Goal: Information Seeking & Learning: Learn about a topic

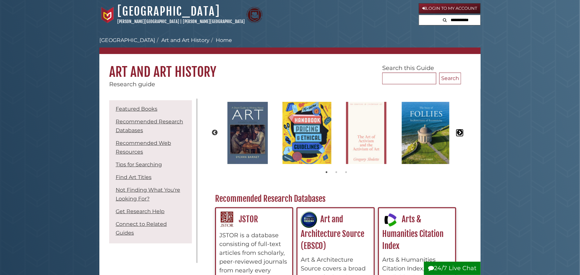
click at [460, 131] on button "Next" at bounding box center [460, 133] width 7 height 7
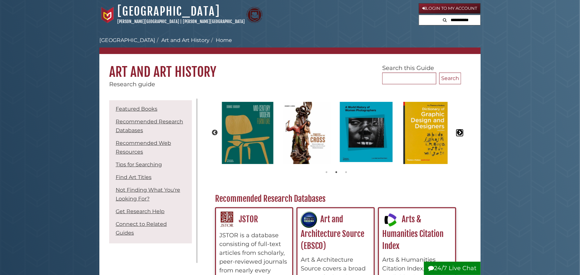
click at [460, 131] on button "Next" at bounding box center [460, 133] width 7 height 7
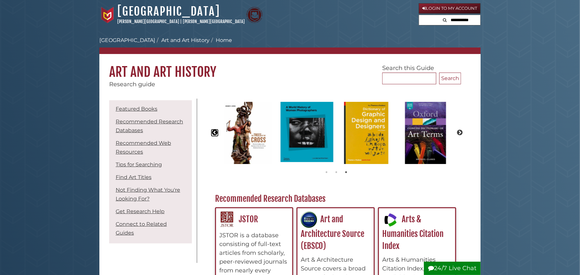
click at [214, 130] on button "Previous" at bounding box center [215, 133] width 7 height 7
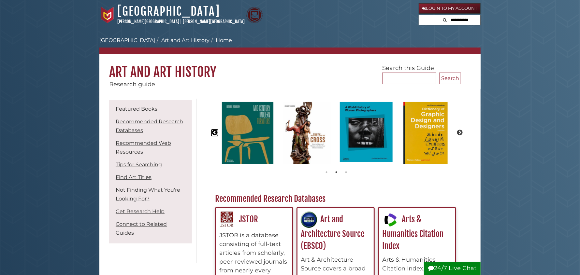
click at [214, 130] on button "Previous" at bounding box center [215, 133] width 7 height 7
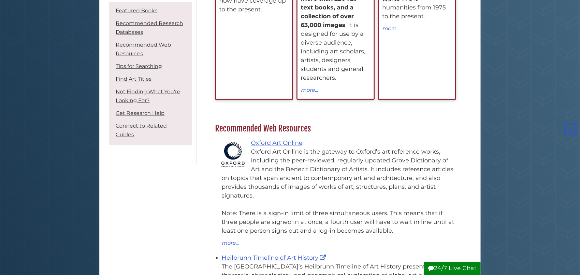
scroll to position [359, 0]
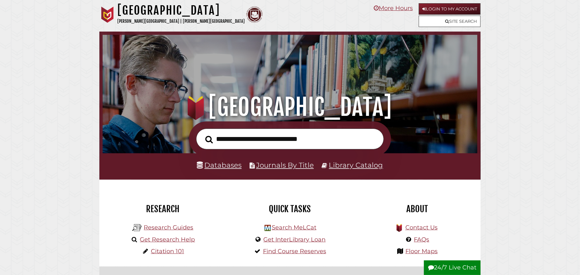
scroll to position [124, 372]
click at [171, 228] on link "Research Guides" at bounding box center [169, 227] width 50 height 7
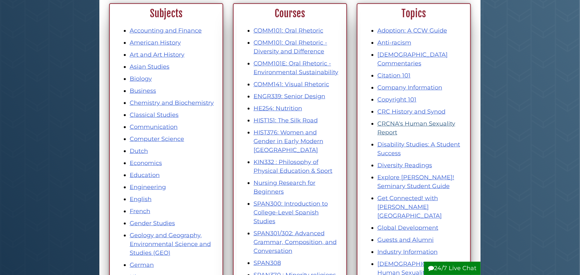
scroll to position [98, 0]
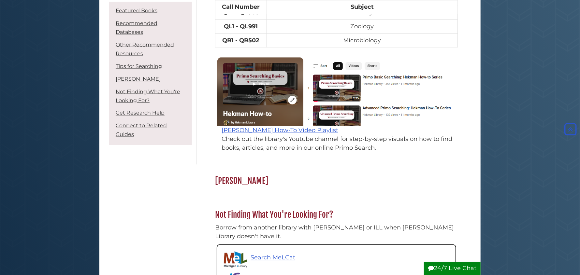
scroll to position [652, 0]
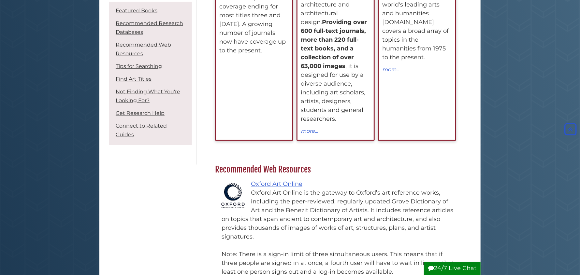
scroll to position [326, 0]
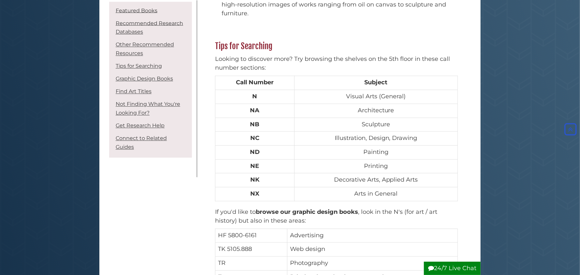
scroll to position [750, 0]
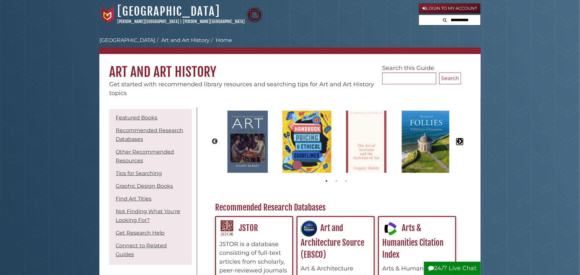
click at [460, 140] on button "Next" at bounding box center [460, 142] width 7 height 7
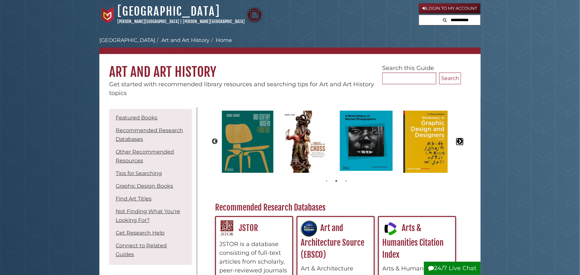
click at [460, 140] on button "Next" at bounding box center [460, 142] width 7 height 7
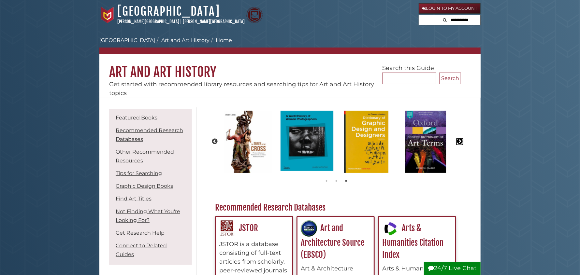
click at [460, 140] on button "Next" at bounding box center [460, 142] width 7 height 7
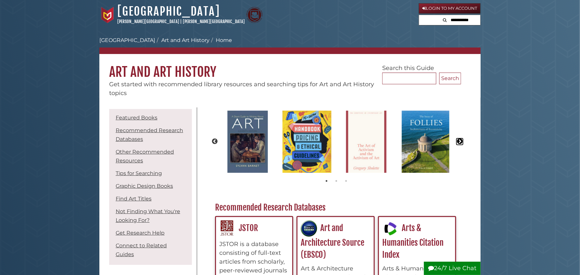
click at [460, 140] on button "Next" at bounding box center [460, 142] width 7 height 7
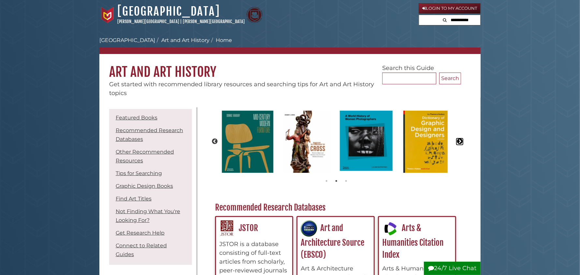
click at [459, 139] on button "Next" at bounding box center [460, 142] width 7 height 7
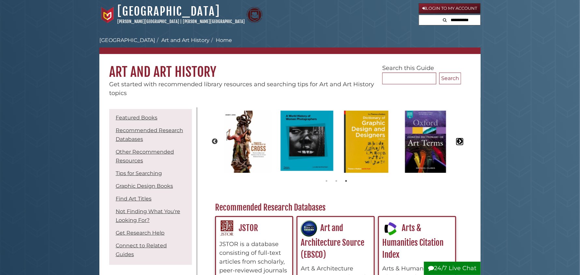
click at [459, 139] on button "Next" at bounding box center [460, 142] width 7 height 7
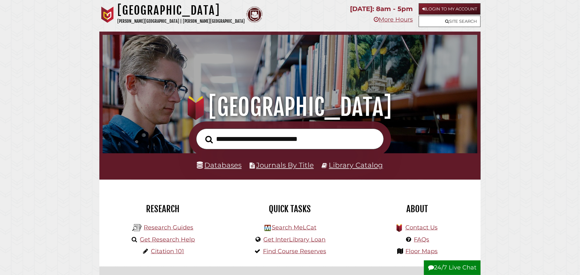
scroll to position [124, 372]
click at [169, 228] on link "Research Guides" at bounding box center [169, 227] width 50 height 7
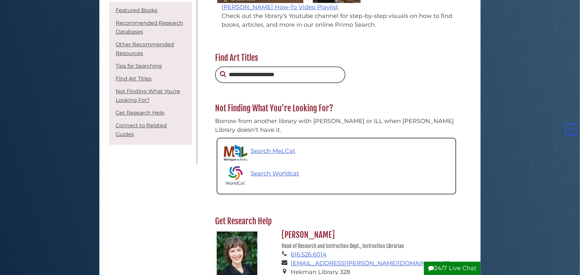
scroll to position [1108, 0]
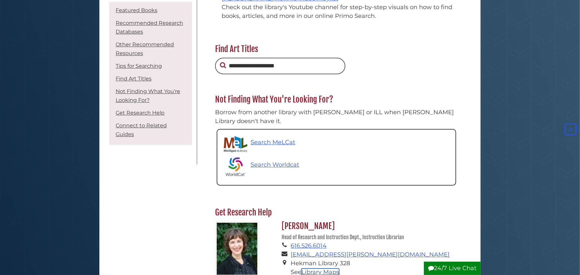
click at [329, 269] on link "Library Maps" at bounding box center [320, 272] width 38 height 7
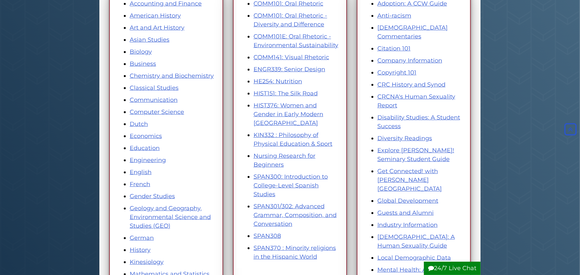
scroll to position [98, 0]
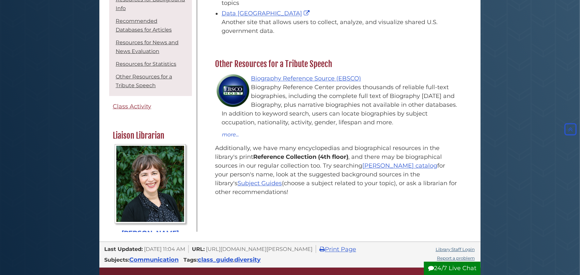
scroll to position [912, 0]
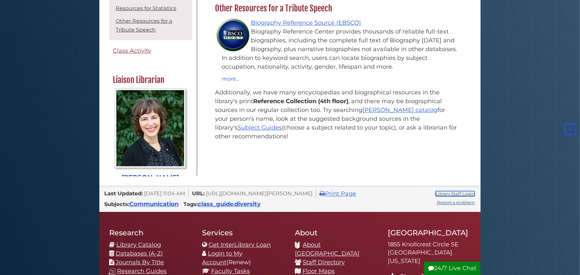
click at [442, 191] on link "Library Staff Login" at bounding box center [455, 193] width 39 height 5
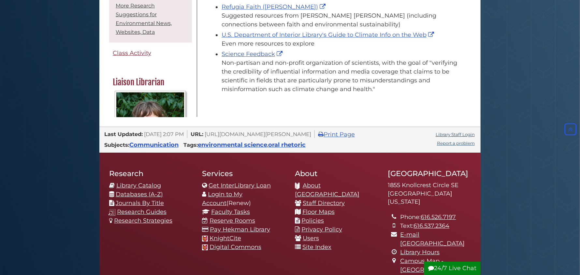
scroll to position [1173, 0]
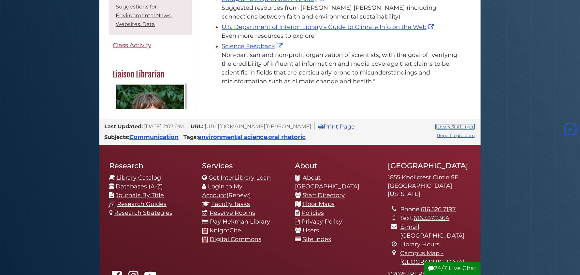
click at [452, 124] on link "Library Staff Login" at bounding box center [455, 126] width 39 height 5
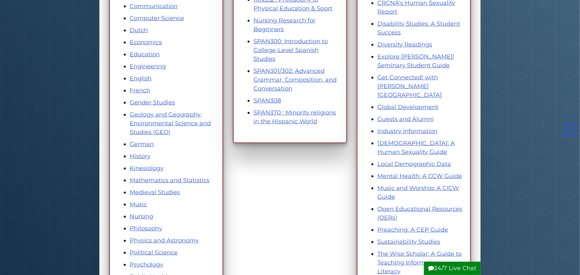
scroll to position [228, 0]
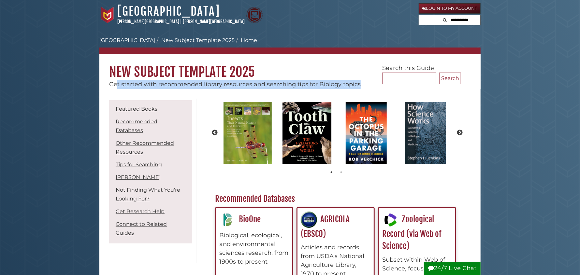
drag, startPoint x: 359, startPoint y: 83, endPoint x: 157, endPoint y: 92, distance: 202.6
click at [118, 80] on div "Get started with recommended library resources and searching tips for Biology t…" at bounding box center [289, 84] width 381 height 9
click at [326, 83] on span "Get started with recommended library resources and searching tips for Biology t…" at bounding box center [235, 84] width 252 height 7
drag, startPoint x: 316, startPoint y: 83, endPoint x: 110, endPoint y: 88, distance: 207.0
click at [110, 88] on div "Get started with recommended library resources and searching tips for Biology t…" at bounding box center [289, 84] width 381 height 9
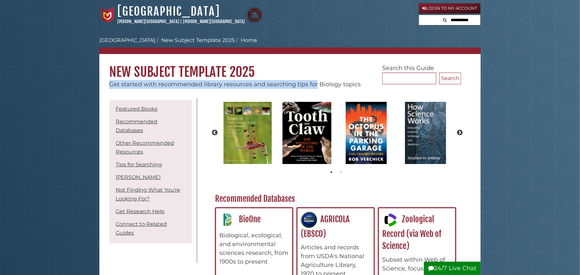
copy span "Get started with recommended library resources and searching tips for"
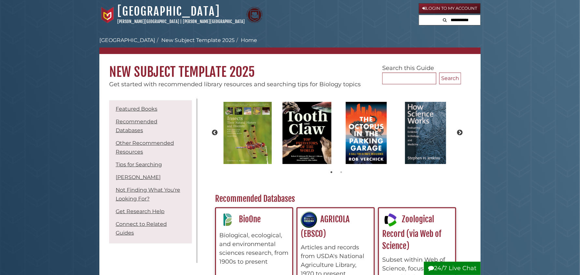
click at [291, 75] on h1 "New Subject Template 2025" at bounding box center [289, 67] width 381 height 26
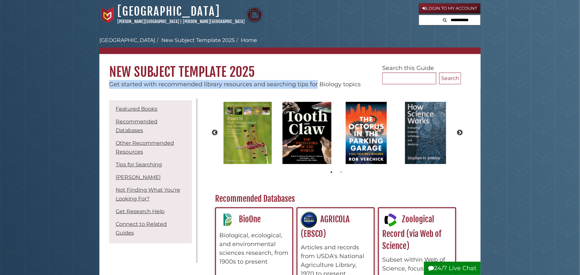
drag, startPoint x: 316, startPoint y: 83, endPoint x: 98, endPoint y: 86, distance: 218.7
copy span "Get started with recommended library resources and searching tips for"
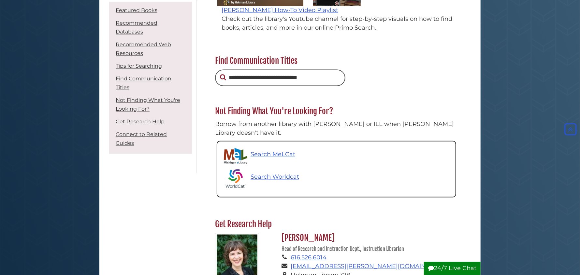
scroll to position [684, 0]
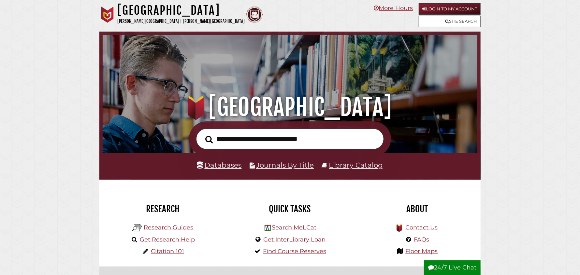
scroll to position [124, 372]
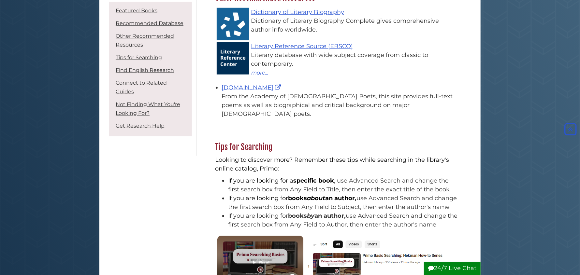
scroll to position [326, 0]
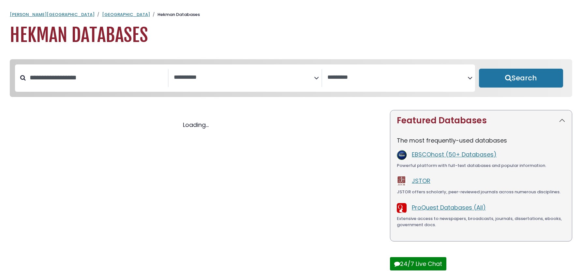
select select "Database Subject Filter"
select select "Database Vendors Filter"
select select "Database Subject Filter"
select select "Database Vendors Filter"
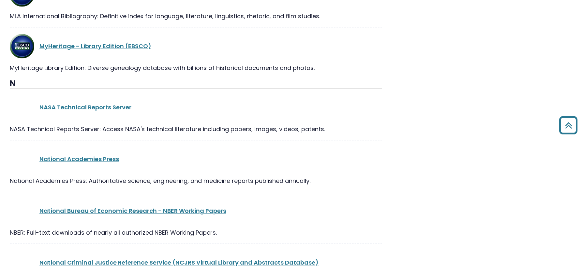
scroll to position [7855, 0]
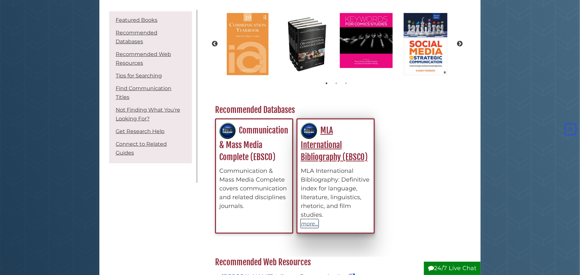
click at [315, 226] on button "more..." at bounding box center [310, 224] width 18 height 8
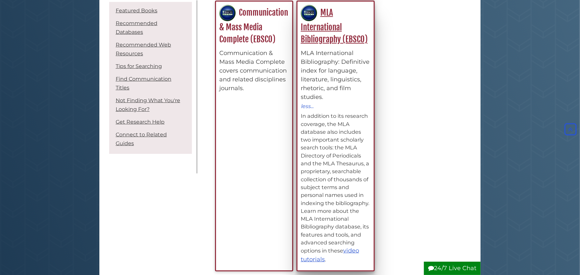
scroll to position [228, 0]
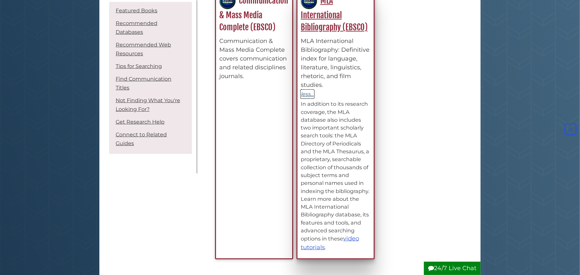
click at [309, 94] on button "less..." at bounding box center [307, 94] width 13 height 8
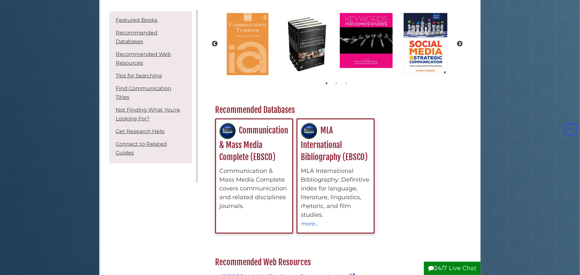
scroll to position [95, 0]
